Goal: Task Accomplishment & Management: Manage account settings

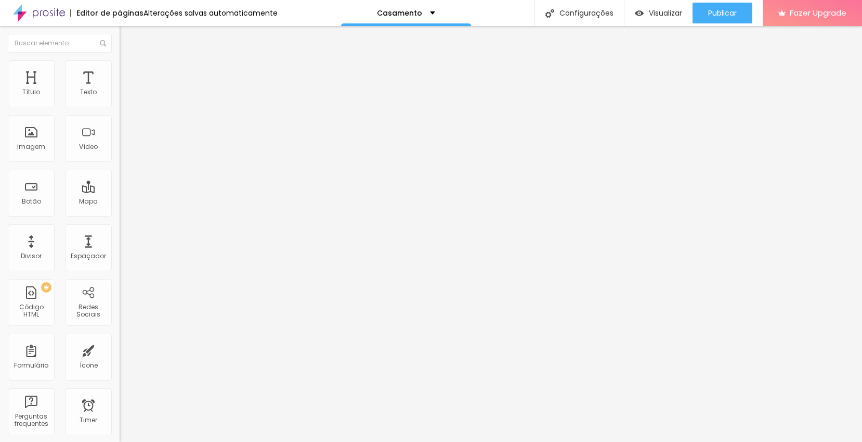
click at [120, 89] on span "Trocar imagem" at bounding box center [148, 85] width 57 height 9
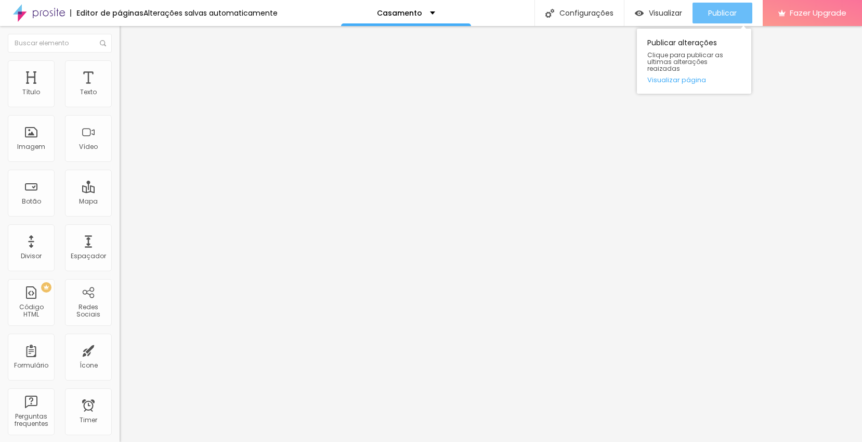
click at [722, 16] on span "Publicar" at bounding box center [722, 13] width 29 height 8
click at [725, 16] on span "Publicar" at bounding box center [722, 13] width 29 height 8
click at [740, 14] on button "Publicar" at bounding box center [723, 13] width 60 height 21
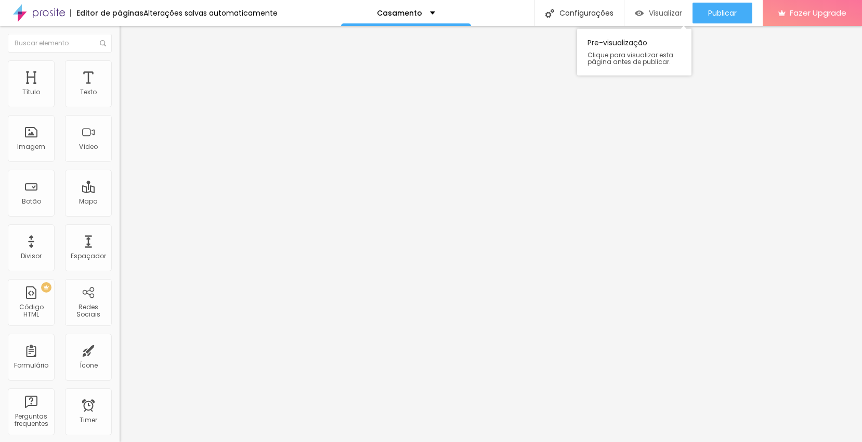
click at [652, 14] on span "Visualizar" at bounding box center [665, 13] width 33 height 8
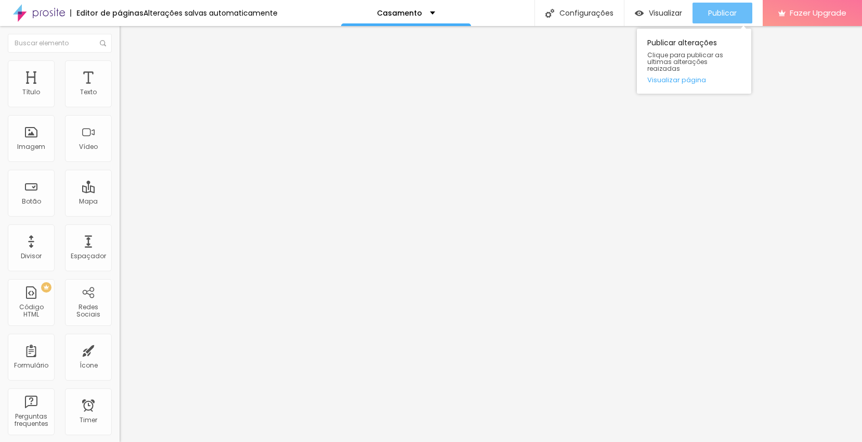
click at [732, 16] on span "Publicar" at bounding box center [722, 13] width 29 height 8
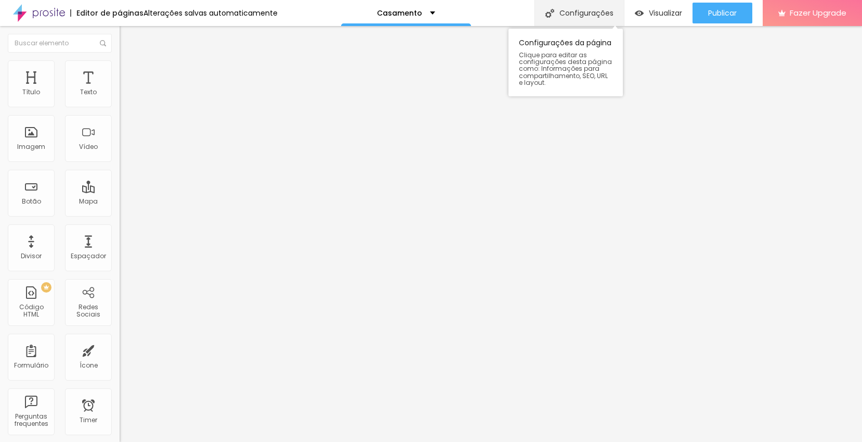
click at [569, 15] on div "Configurações" at bounding box center [579, 13] width 89 height 26
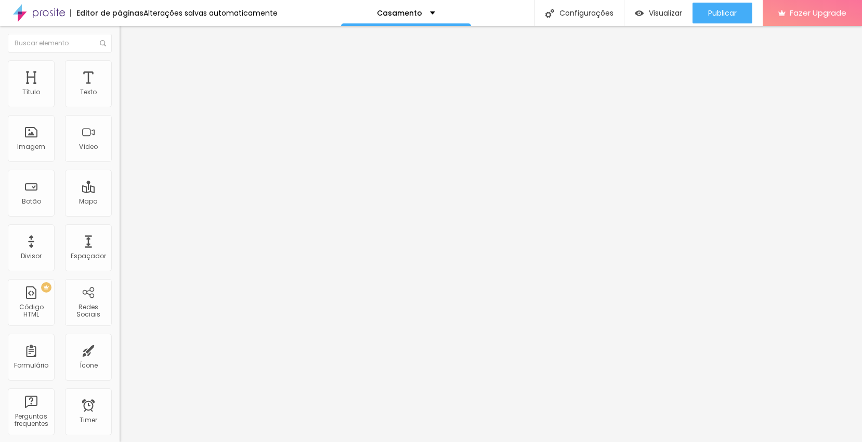
drag, startPoint x: 502, startPoint y: 335, endPoint x: 524, endPoint y: 346, distance: 24.4
type textarea "Há 14 anos tornando eterno, momentos felizes!"
